Goal: Task Accomplishment & Management: Manage account settings

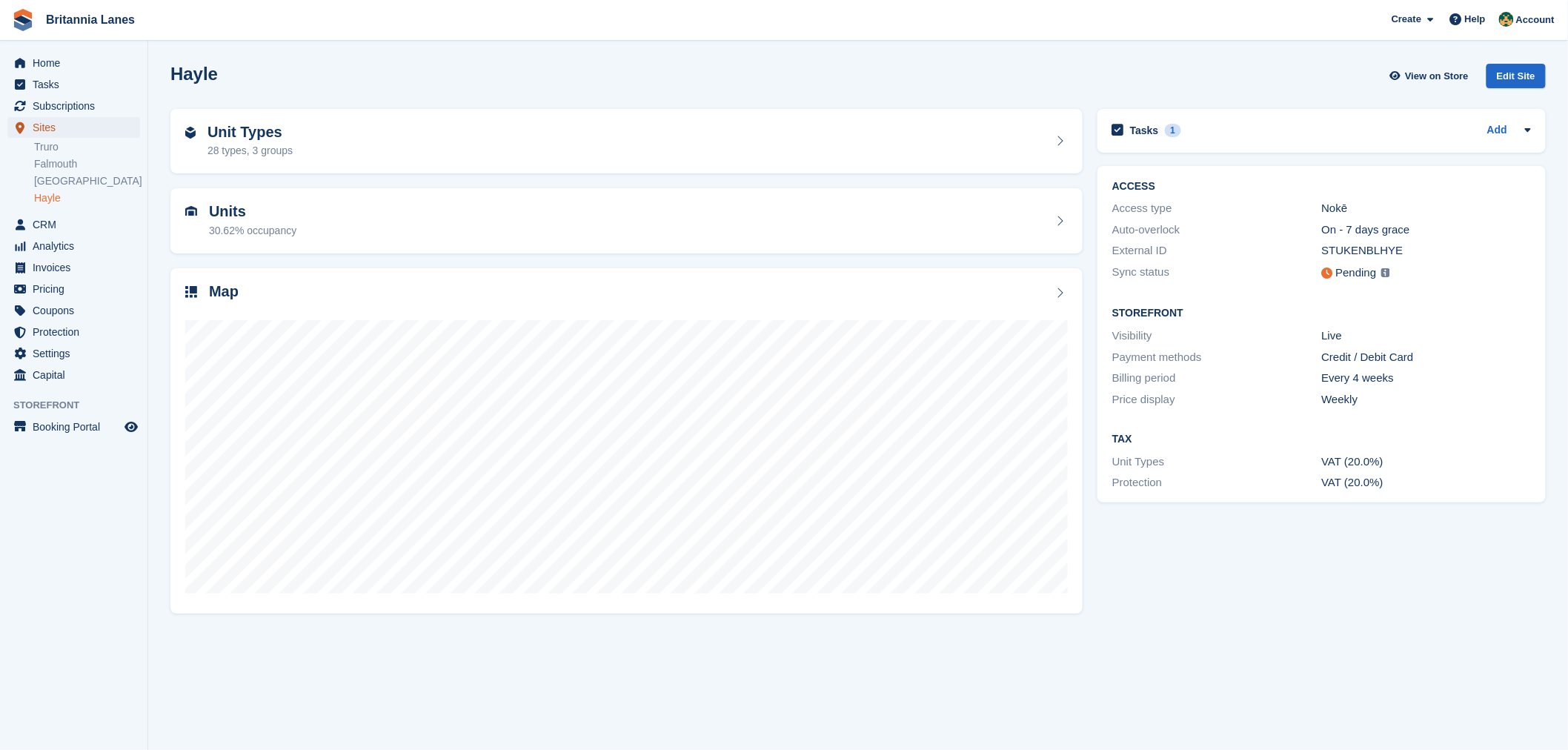
click at [53, 123] on span "Sites" at bounding box center [77, 127] width 89 height 21
click at [48, 151] on link "Truro" at bounding box center [86, 147] width 106 height 14
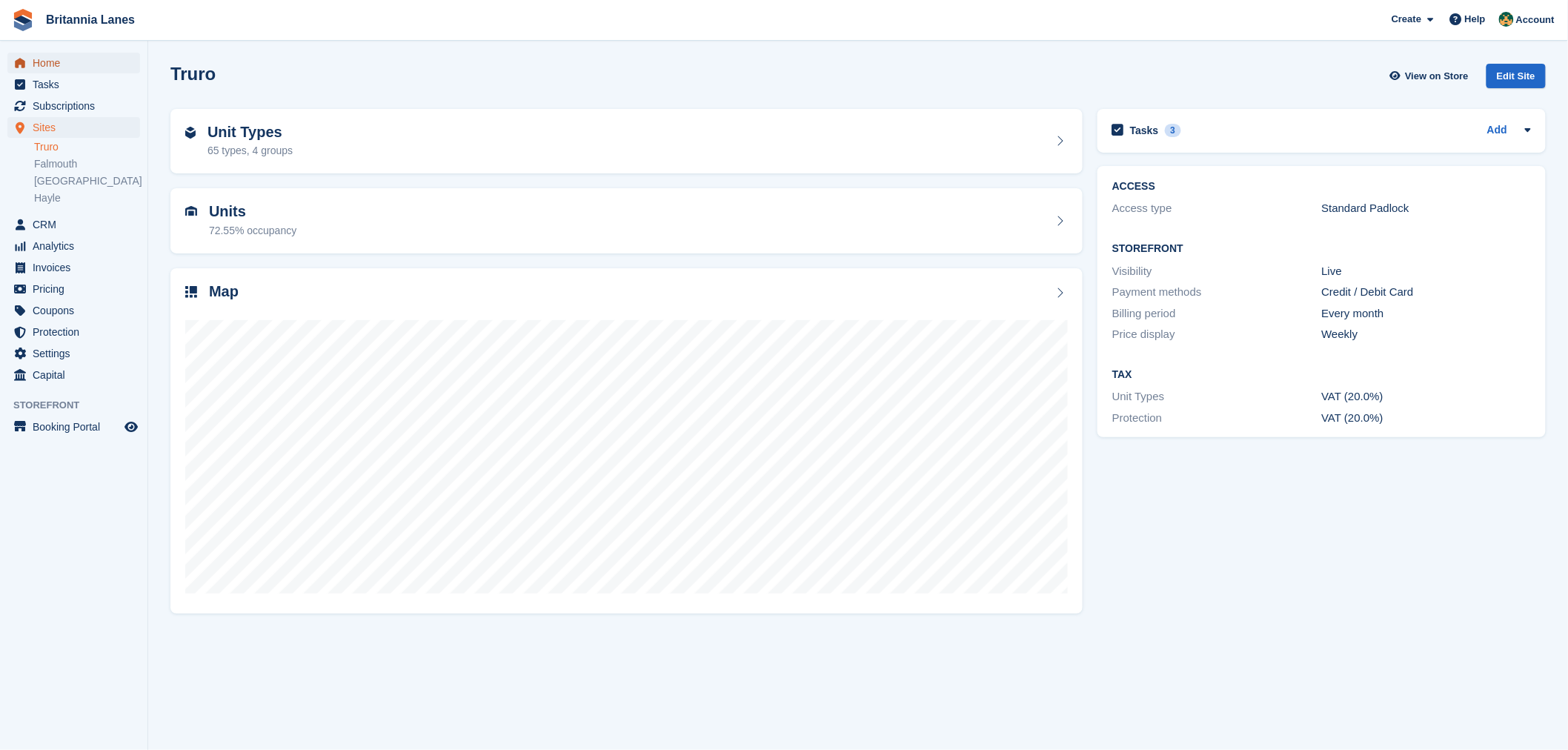
click at [43, 63] on span "Home" at bounding box center [77, 63] width 89 height 21
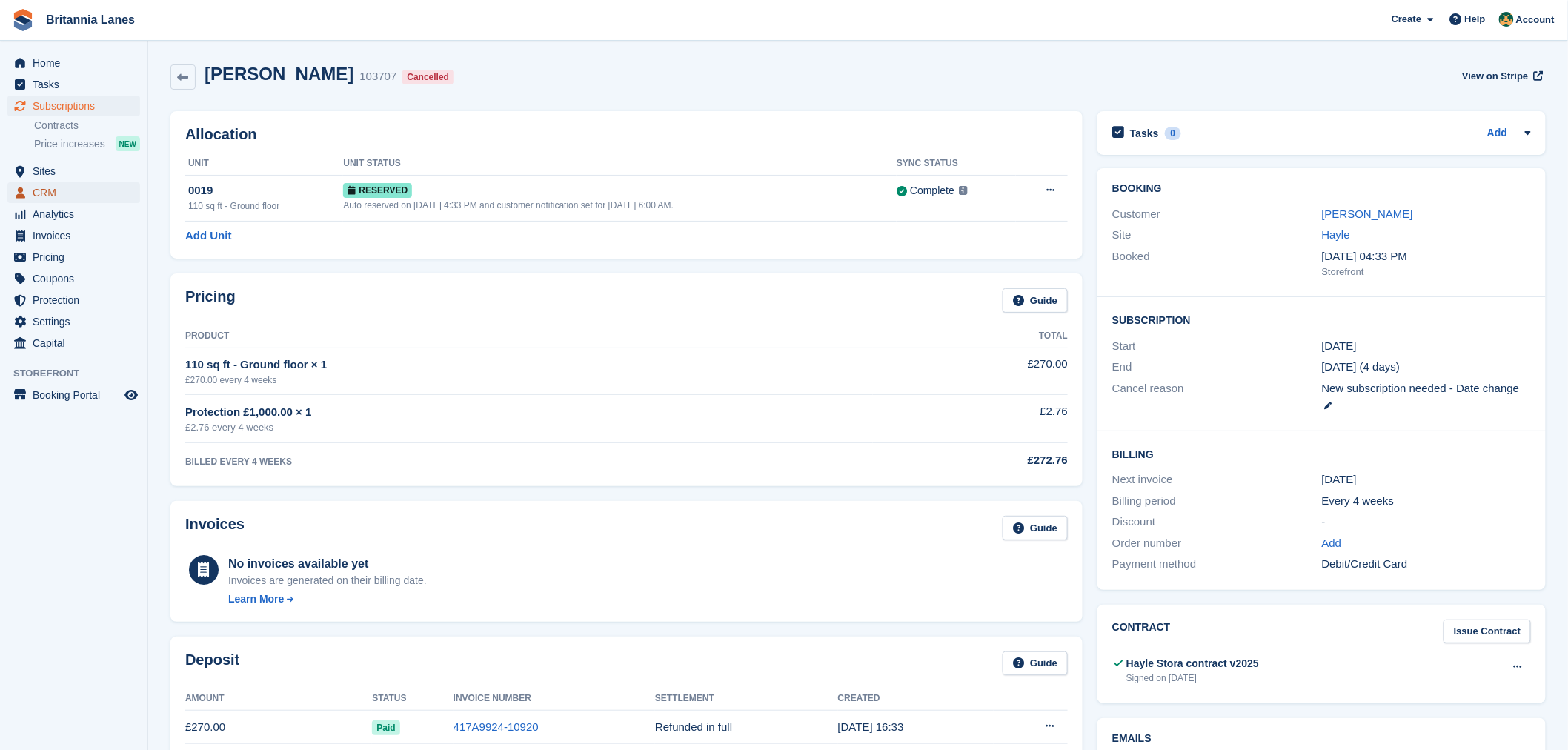
click at [64, 190] on span "CRM" at bounding box center [77, 193] width 89 height 21
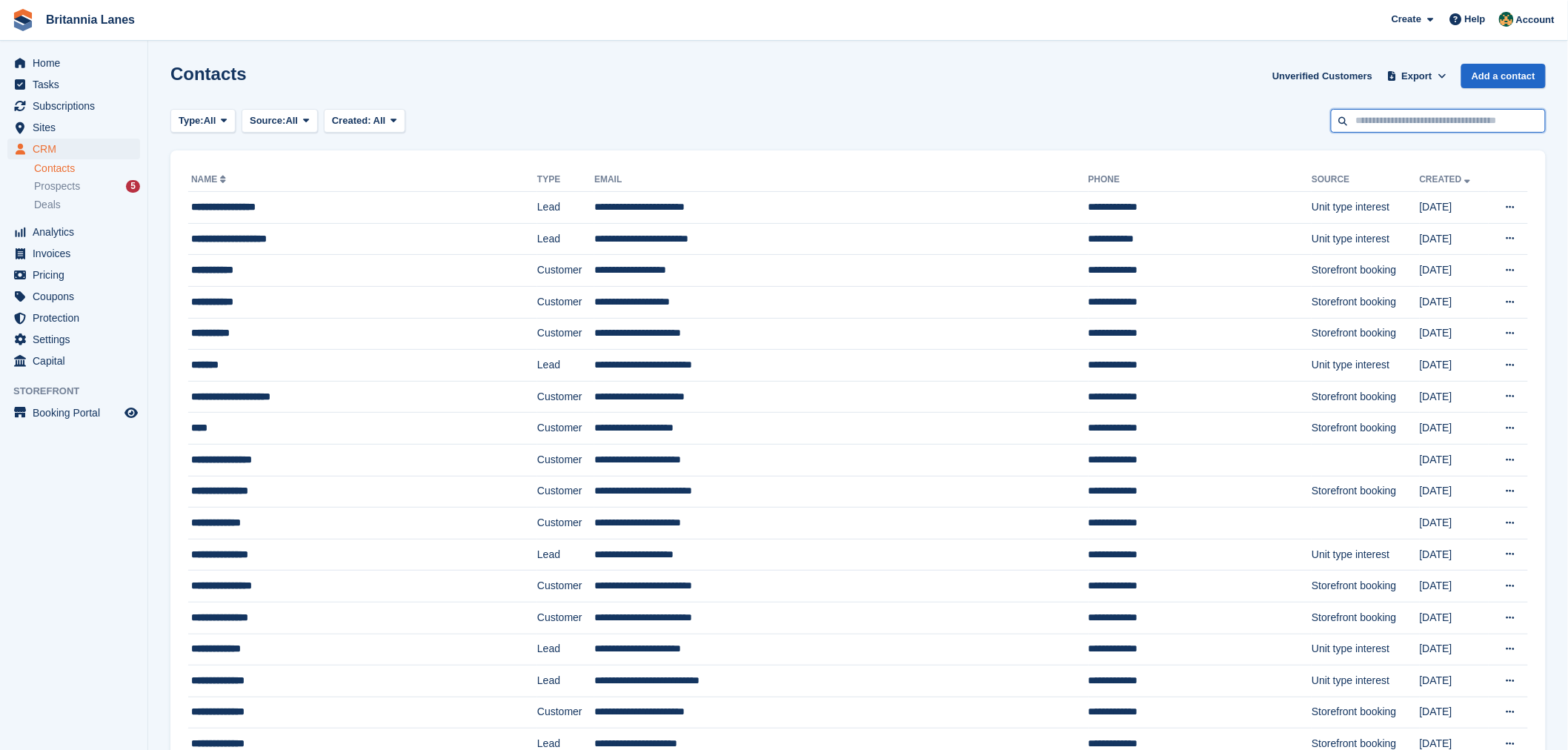
click at [1427, 116] on input "text" at bounding box center [1439, 121] width 215 height 24
click at [1417, 120] on input "text" at bounding box center [1439, 121] width 215 height 24
type input "****"
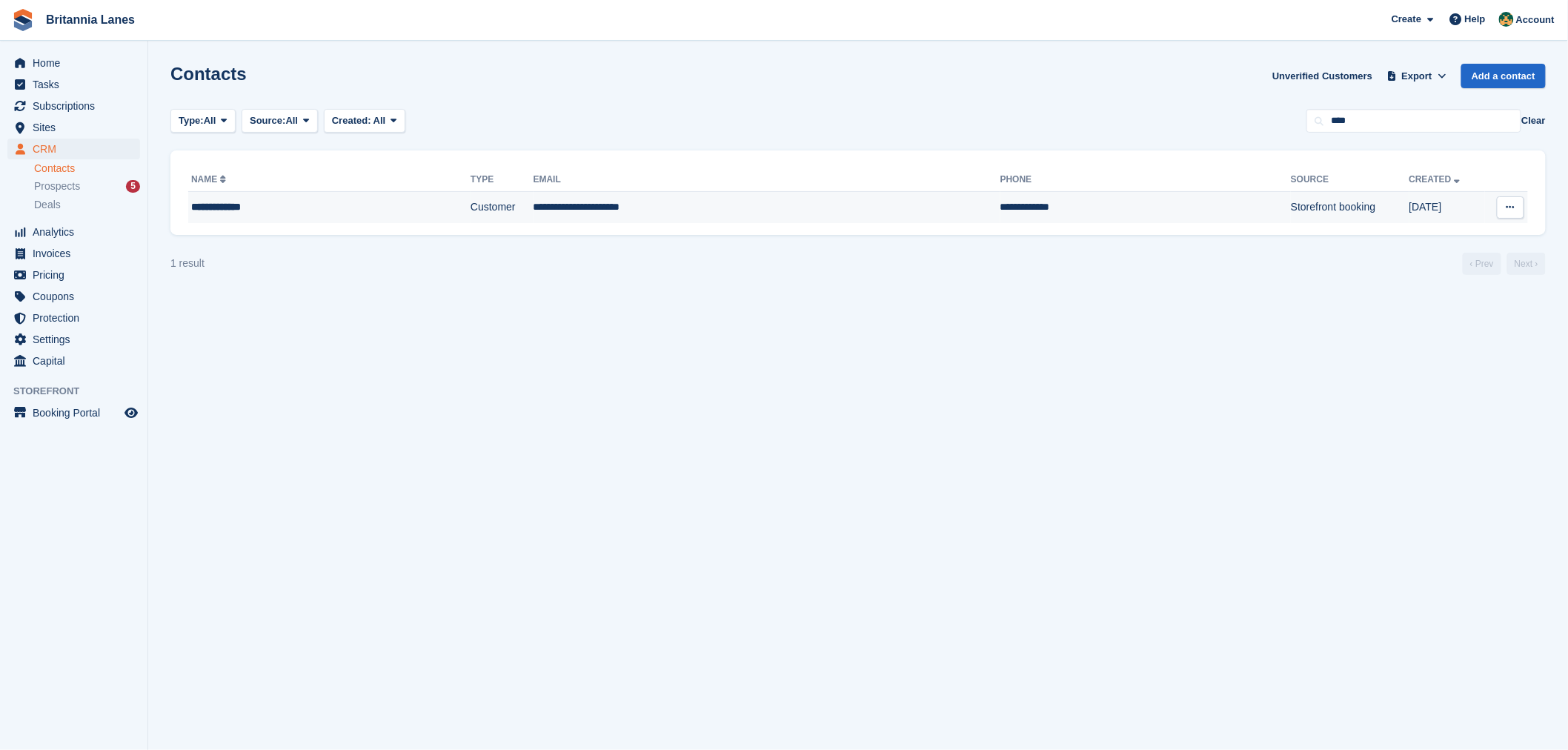
click at [245, 215] on div "**********" at bounding box center [290, 207] width 199 height 16
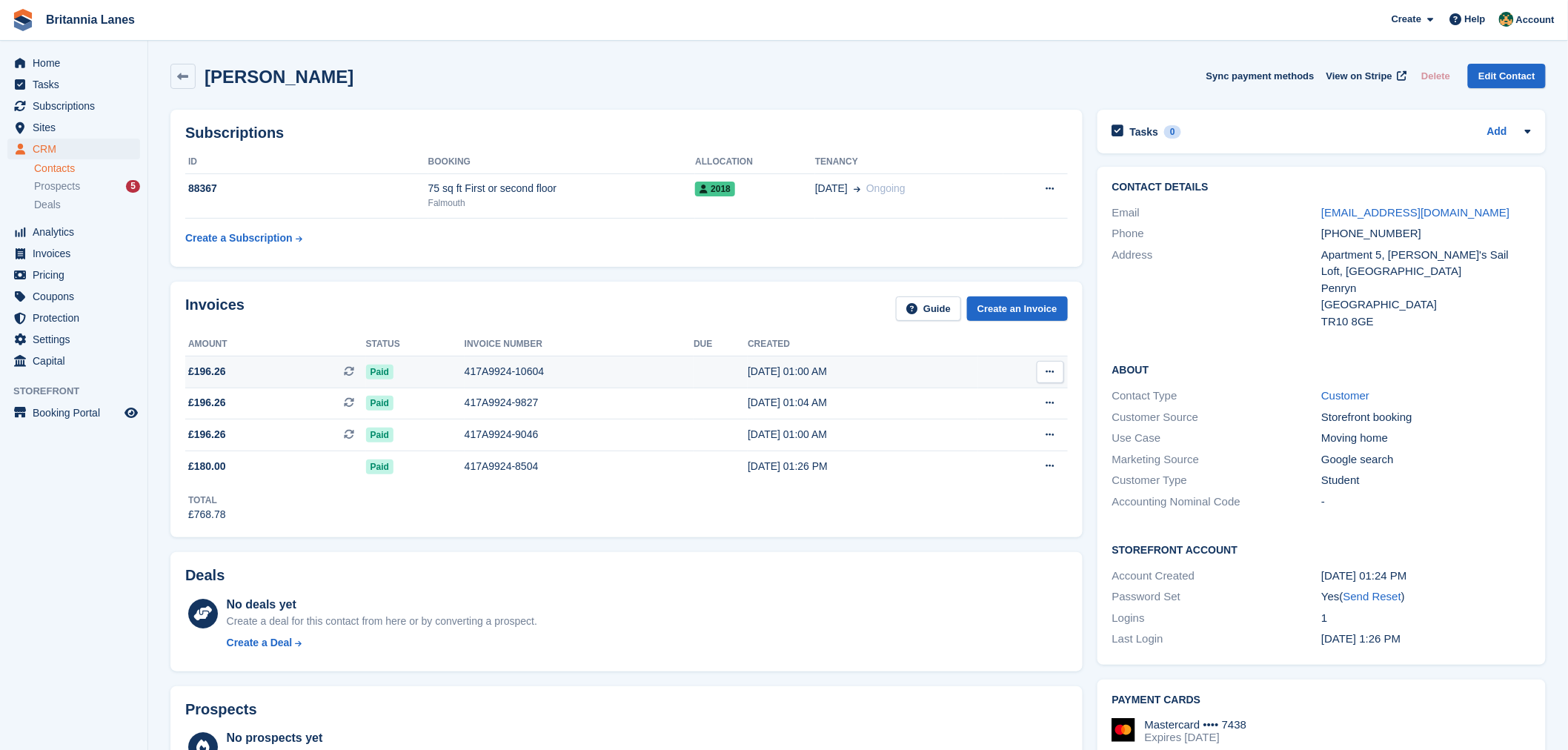
click at [492, 368] on div "417A9924-10604" at bounding box center [579, 372] width 229 height 16
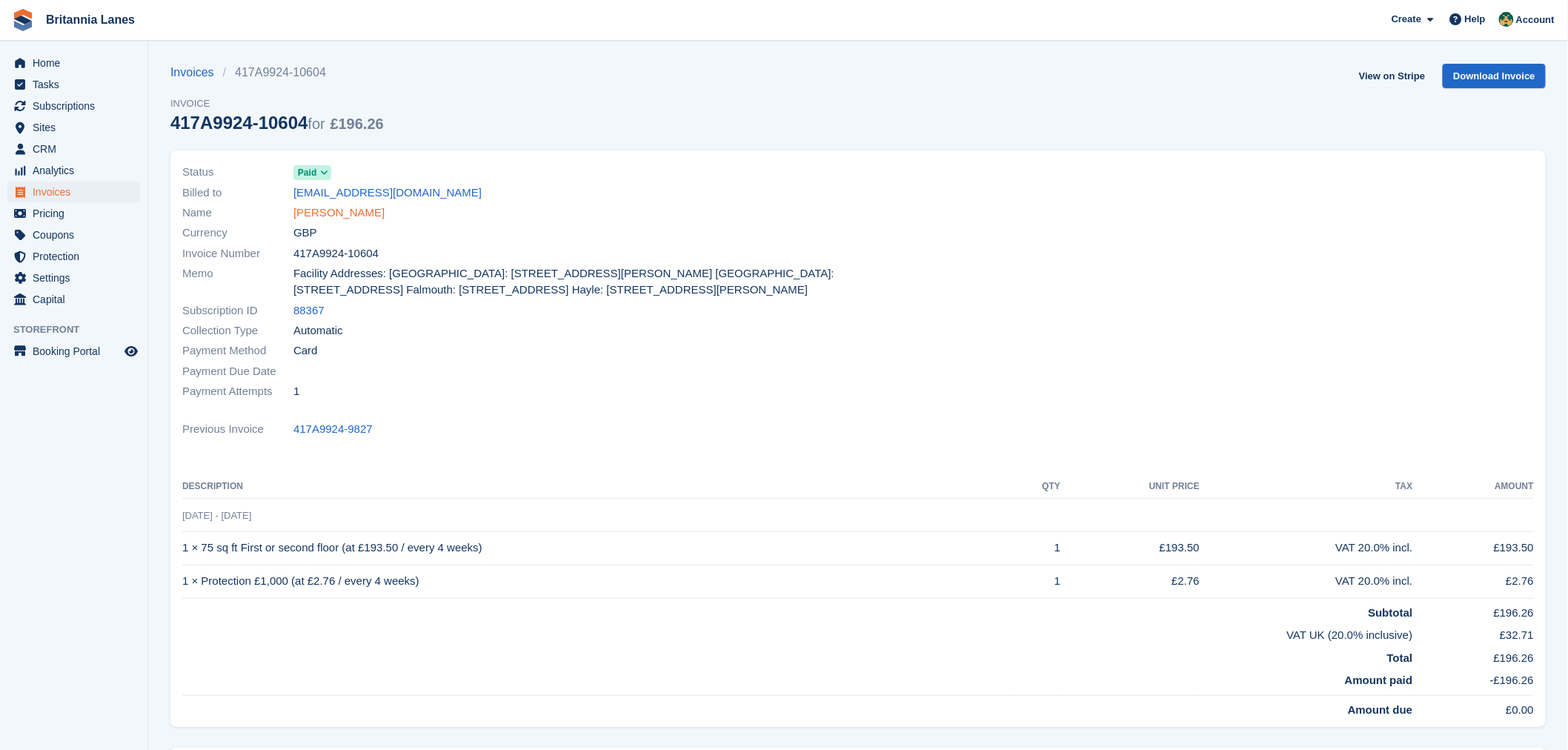
click at [331, 213] on link "Finn McKeever" at bounding box center [338, 213] width 91 height 17
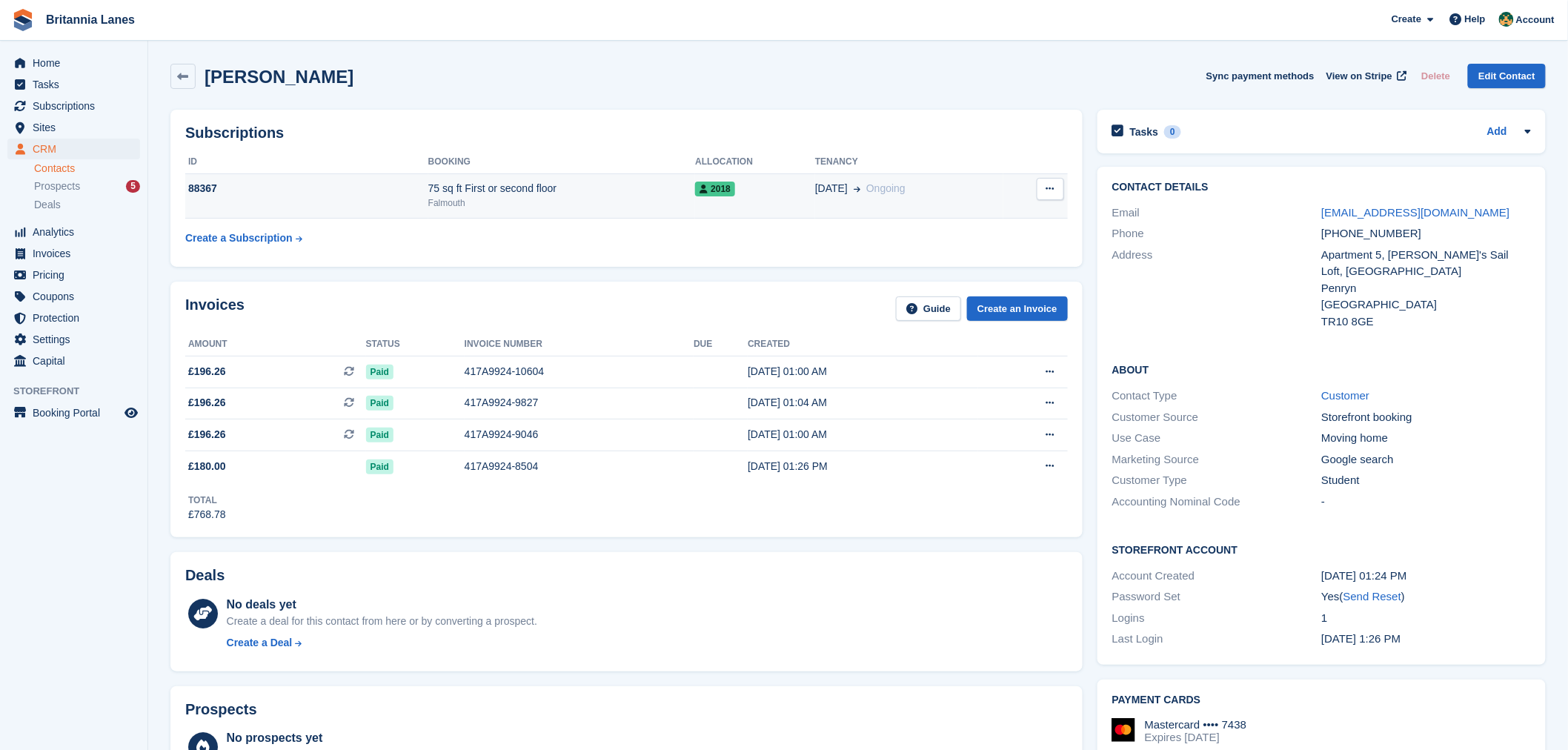
click at [493, 204] on div "Falmouth" at bounding box center [563, 203] width 268 height 13
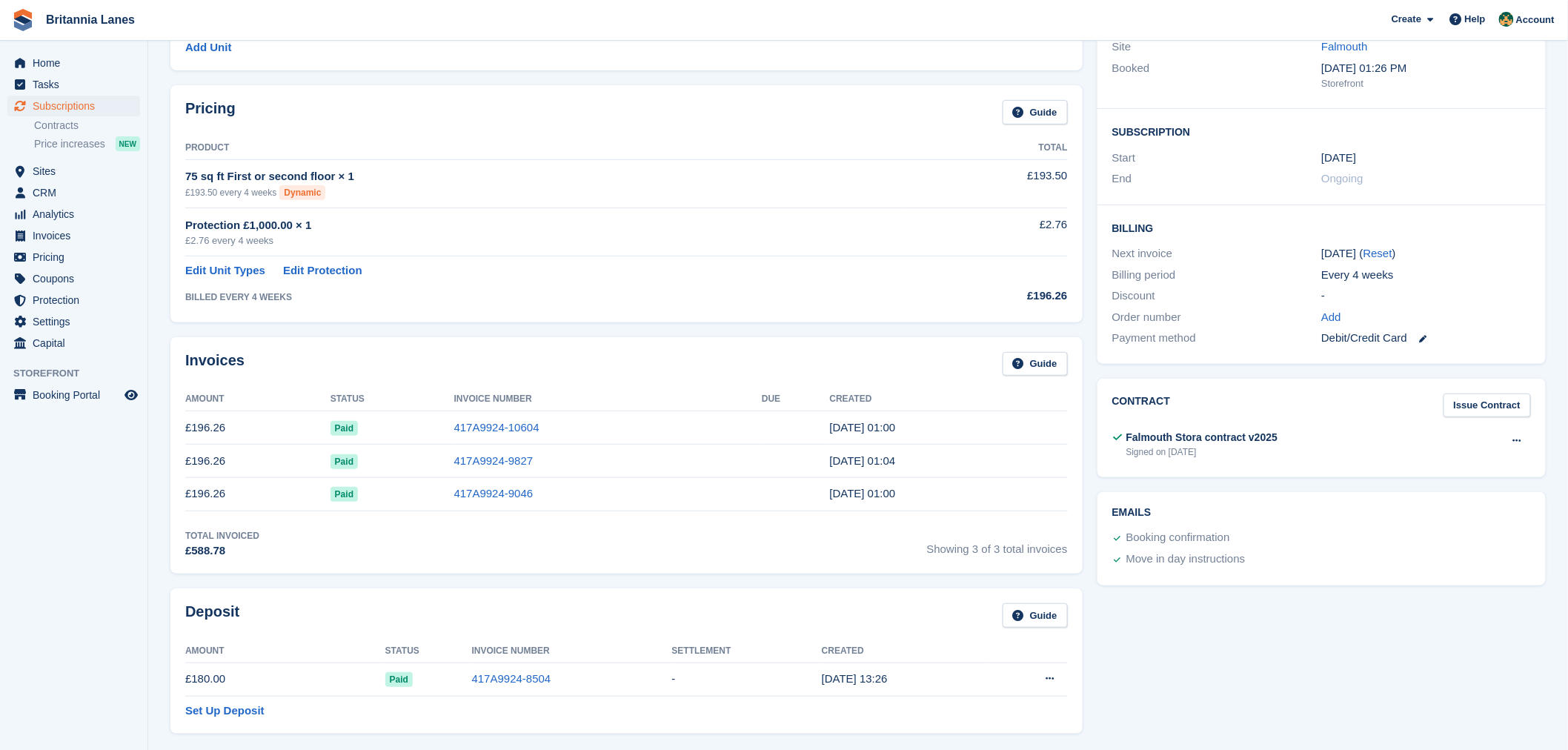
scroll to position [191, 0]
click at [1517, 435] on icon at bounding box center [1517, 436] width 8 height 9
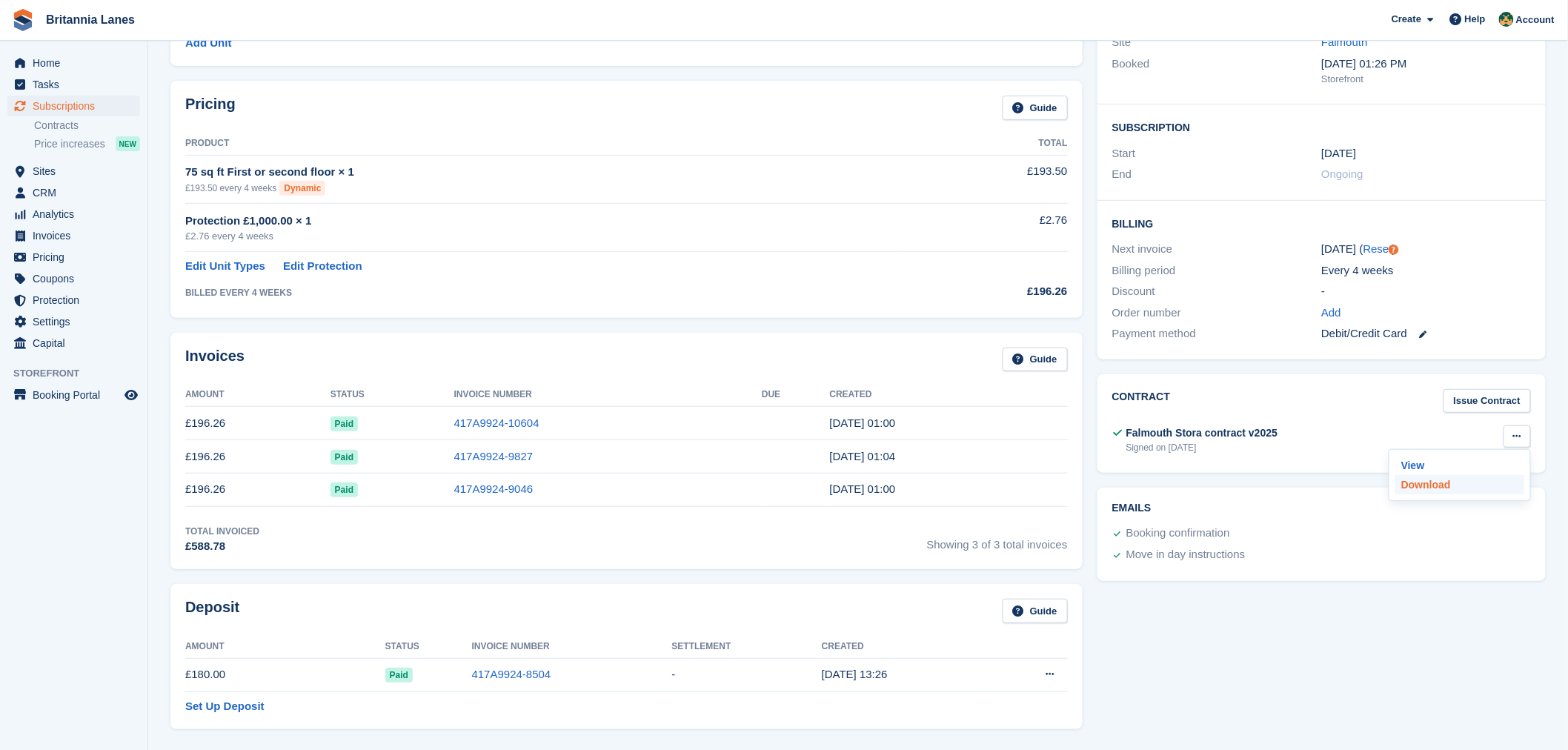
click at [1461, 480] on p "Download" at bounding box center [1460, 484] width 129 height 20
drag, startPoint x: 1399, startPoint y: 601, endPoint x: 1397, endPoint y: 592, distance: 9.2
click at [1399, 601] on div "Tasks 0 Add No tasks related to Subscription #88367 Booking Customer Finn McKee…" at bounding box center [1322, 559] width 463 height 1296
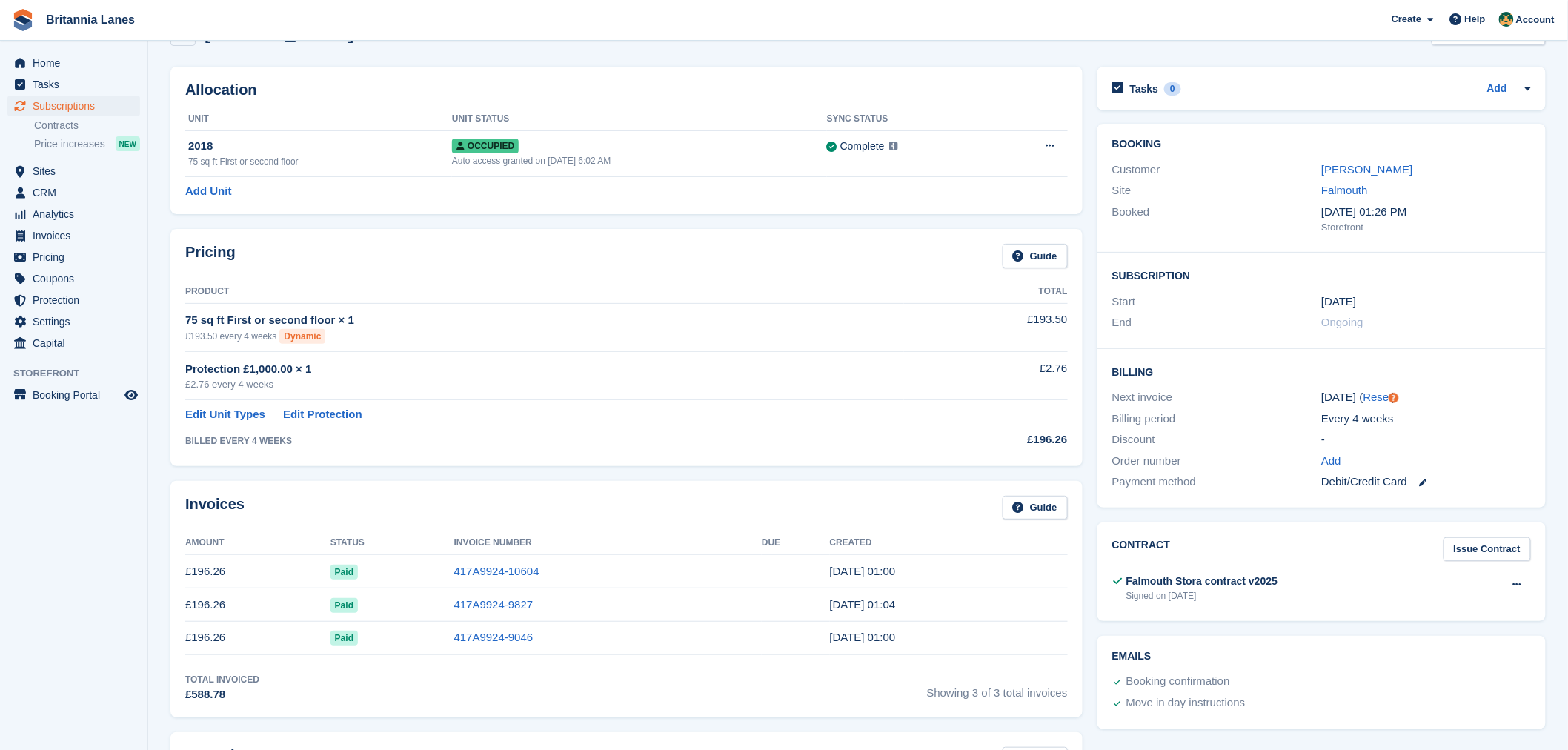
scroll to position [0, 0]
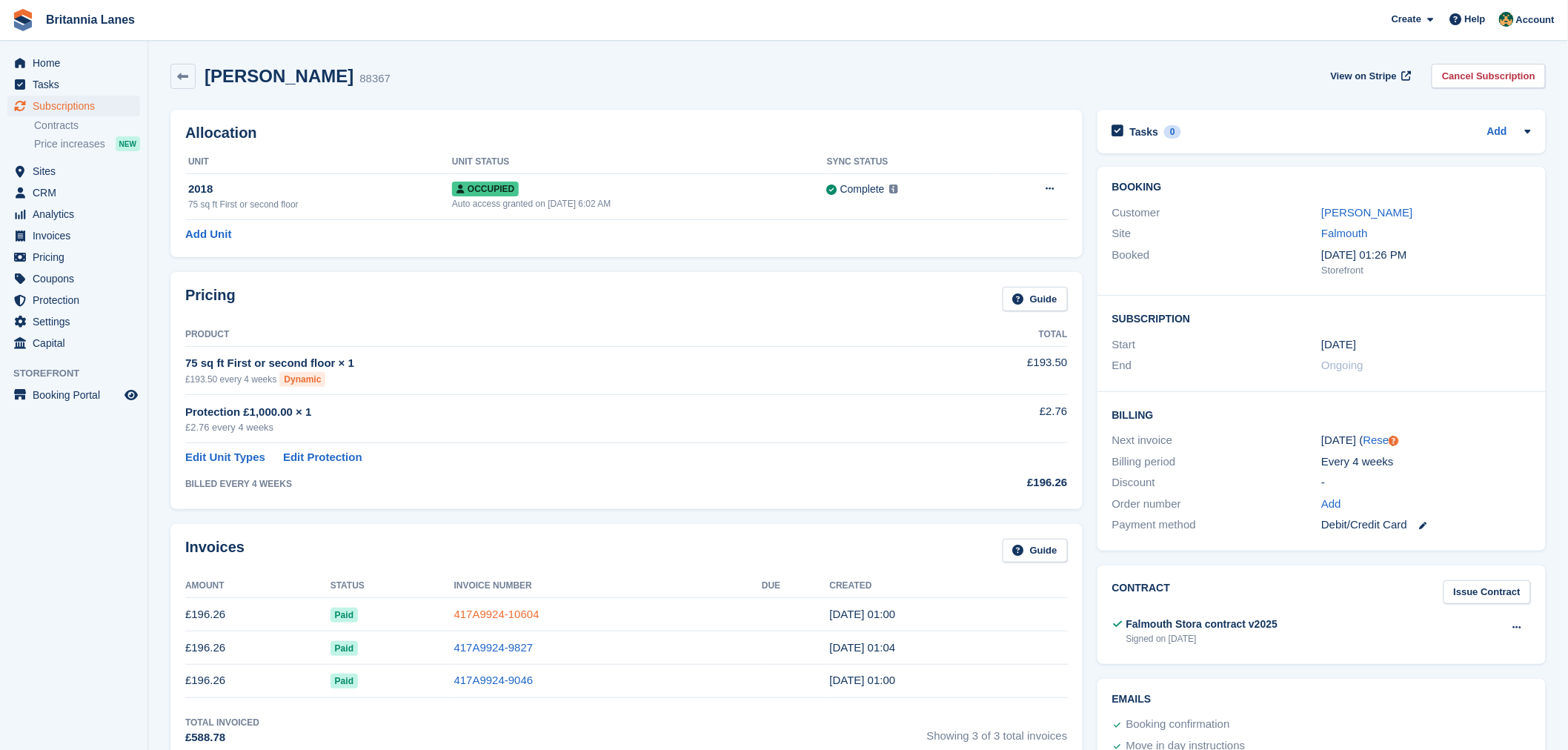
click at [507, 610] on link "417A9924-10604" at bounding box center [496, 613] width 85 height 12
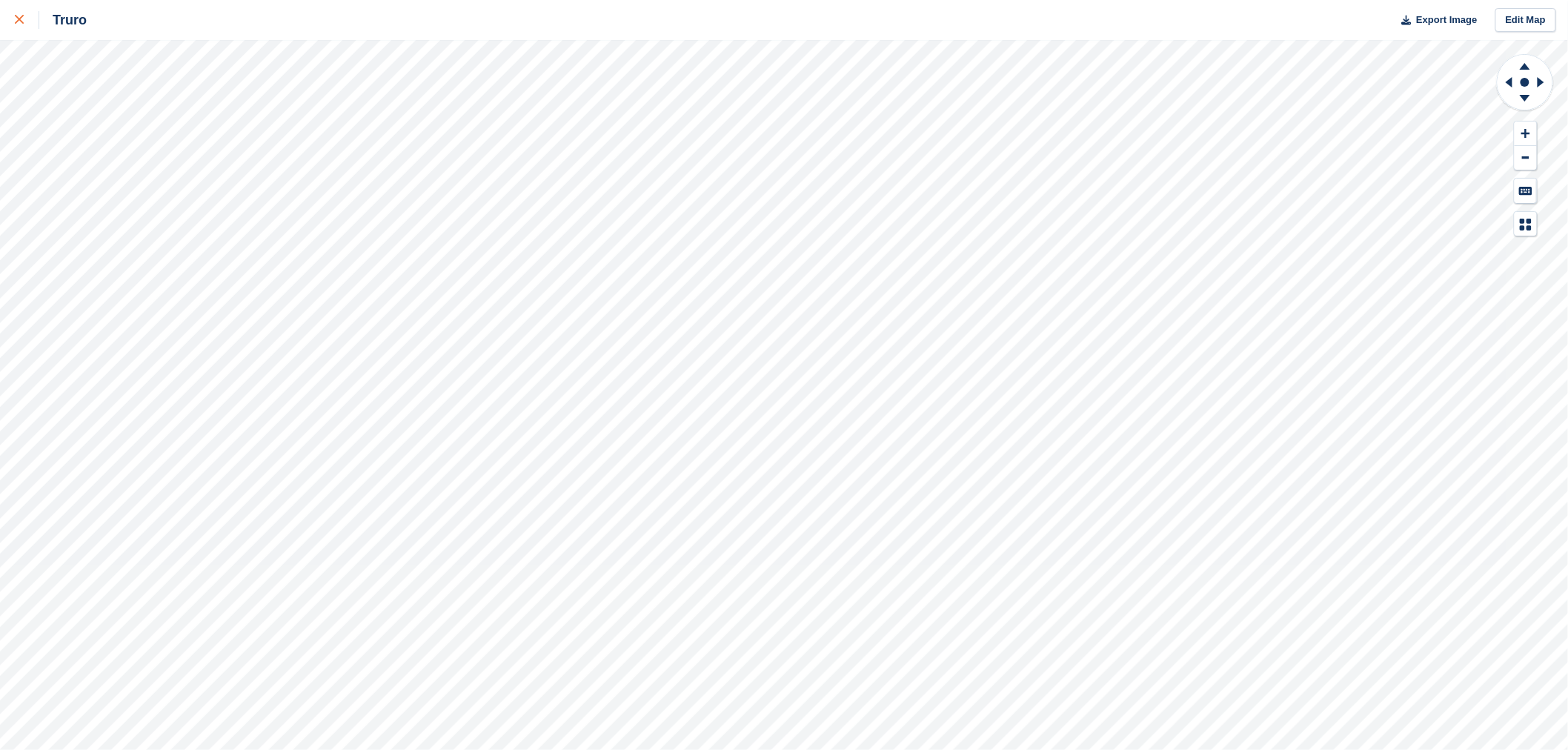
click at [20, 18] on icon at bounding box center [19, 19] width 8 height 8
